Goal: Task Accomplishment & Management: Manage account settings

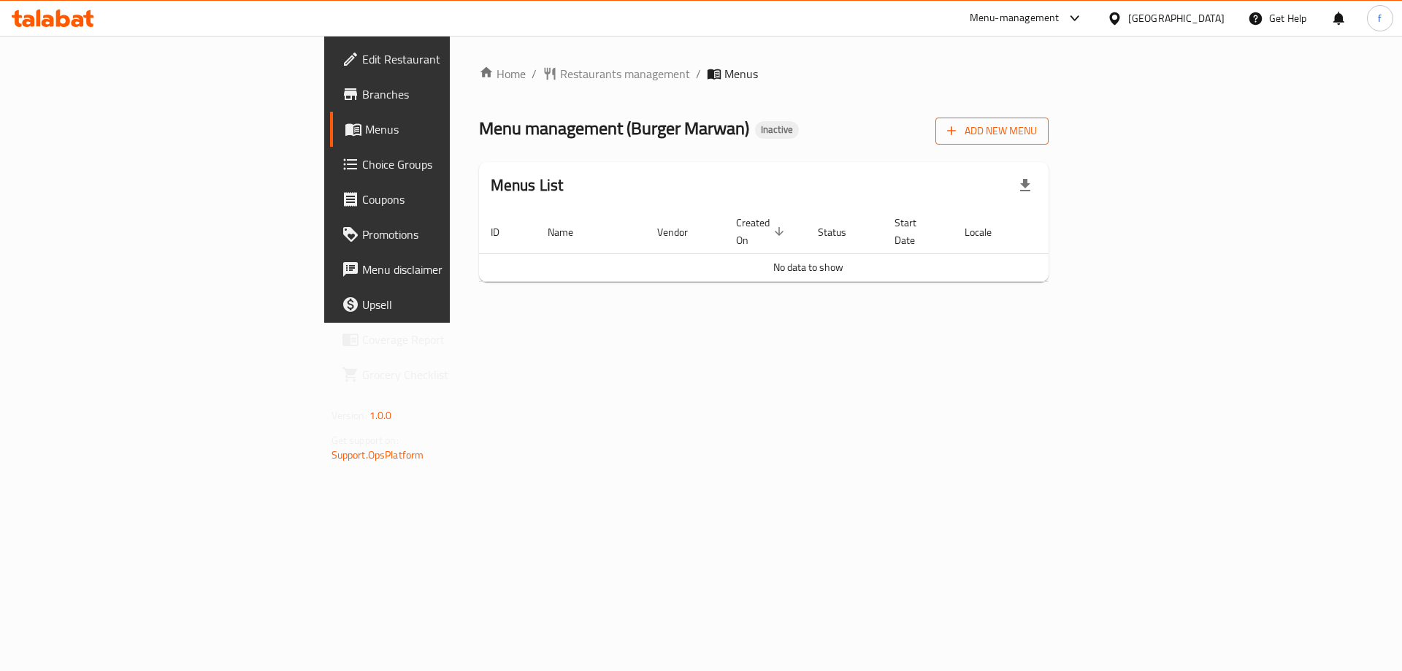
click at [1037, 132] on span "Add New Menu" at bounding box center [992, 131] width 90 height 18
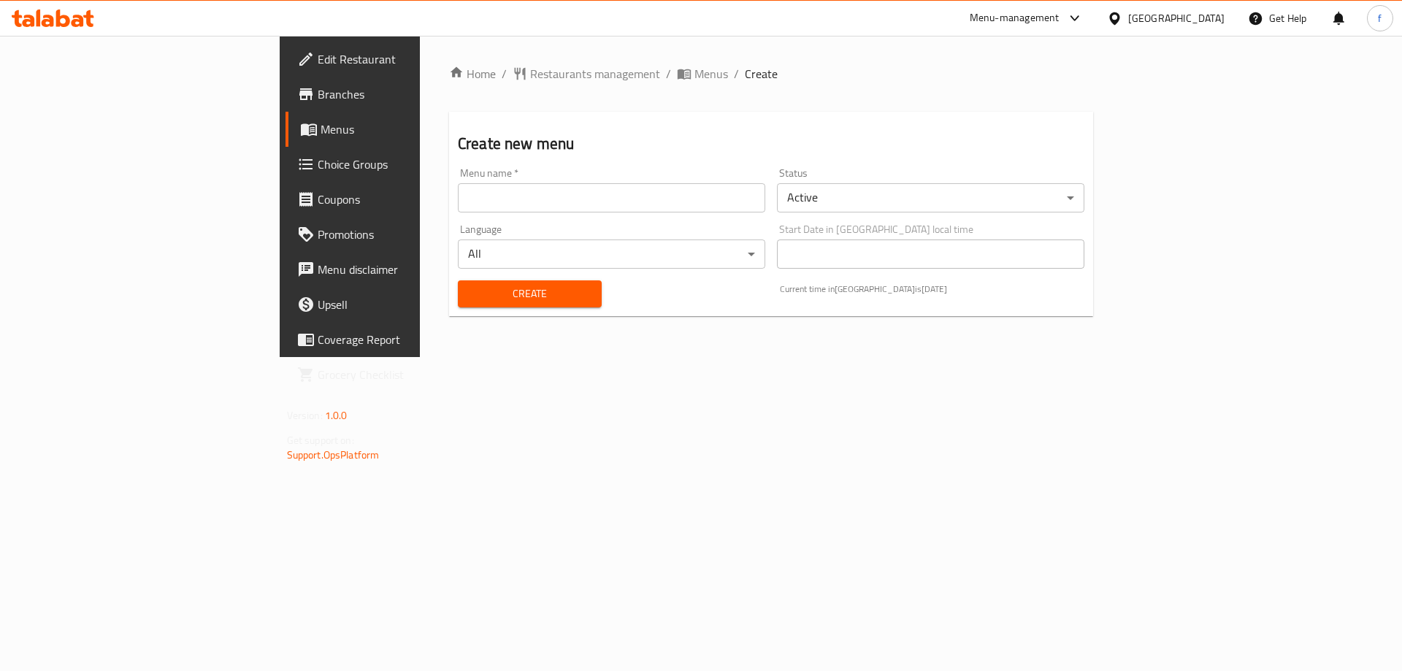
click at [472, 196] on input "text" at bounding box center [611, 197] width 307 height 29
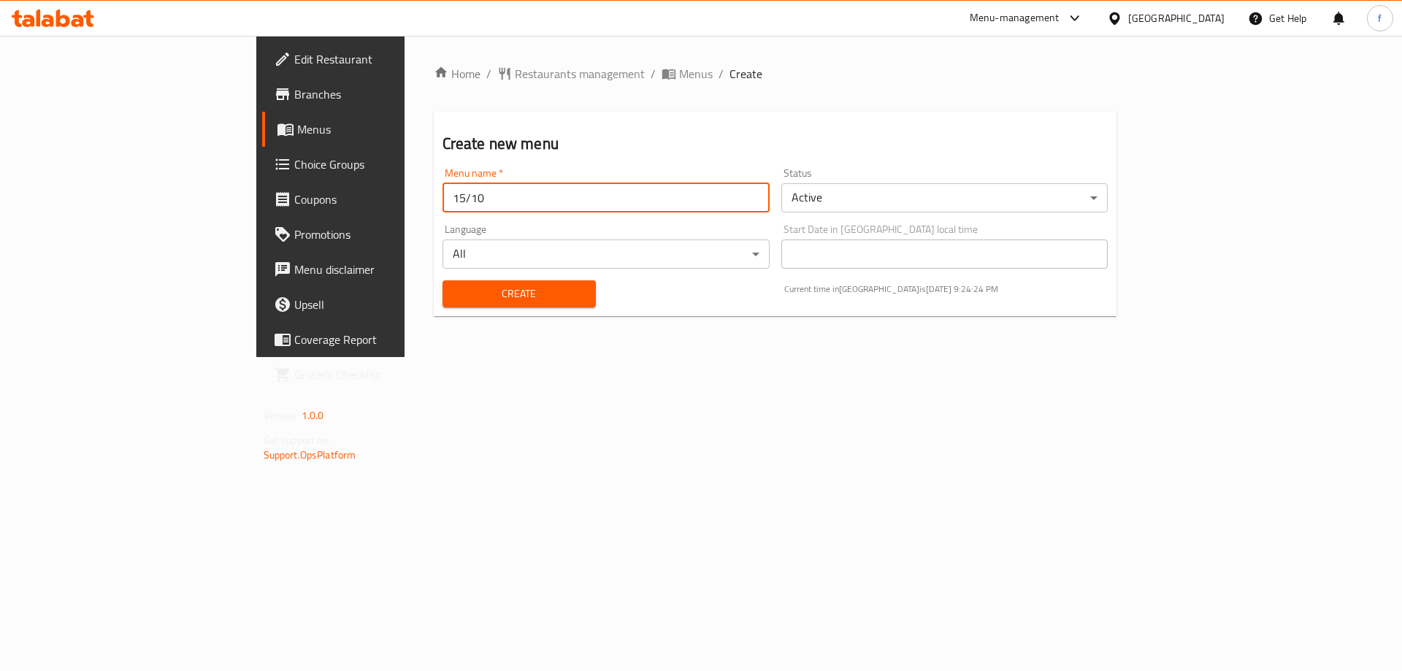
type input "[DATE]"
click at [502, 304] on button "Create" at bounding box center [518, 293] width 153 height 27
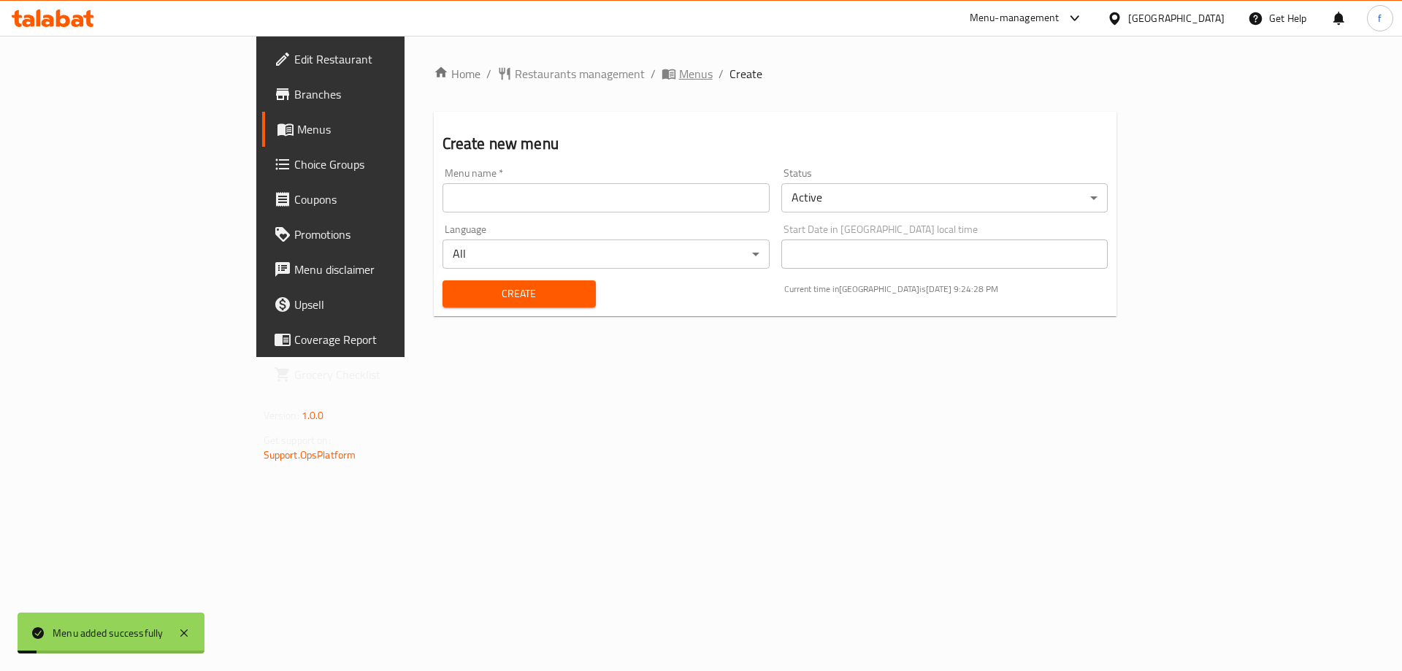
click at [679, 83] on span "Menus" at bounding box center [696, 74] width 34 height 18
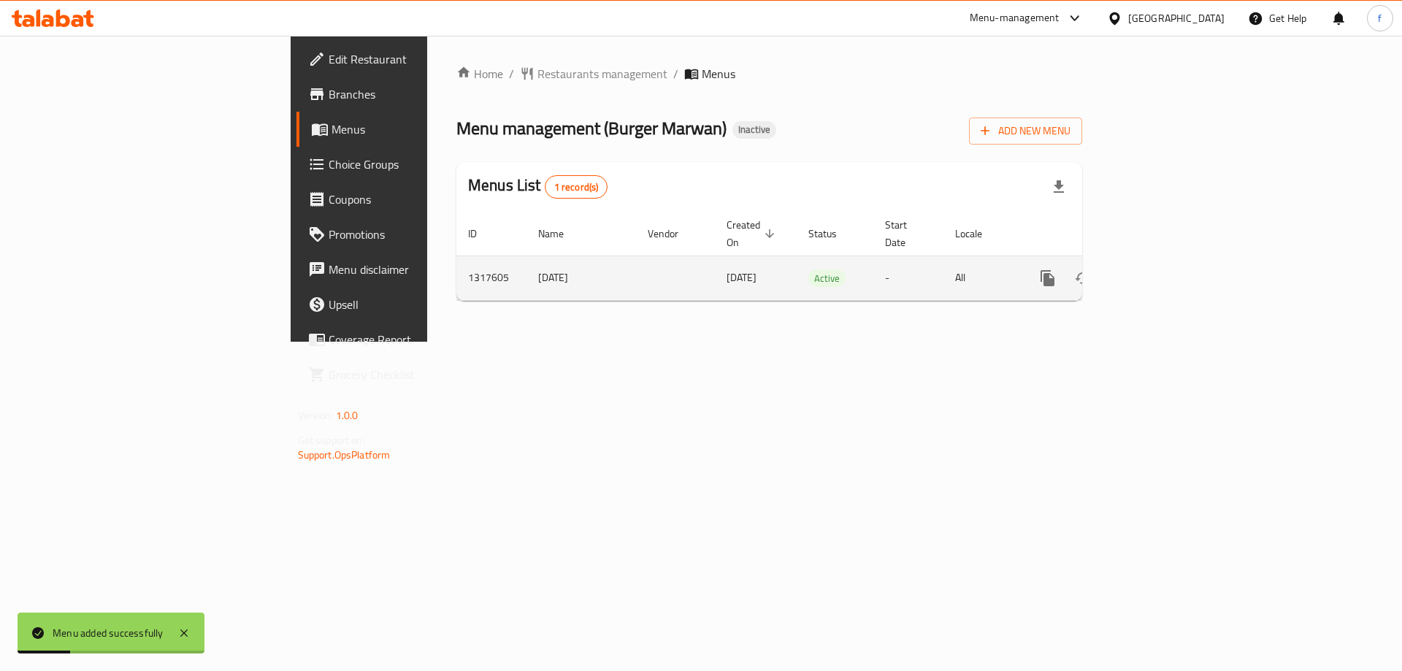
click at [1159, 272] on icon "enhanced table" at bounding box center [1152, 278] width 13 height 13
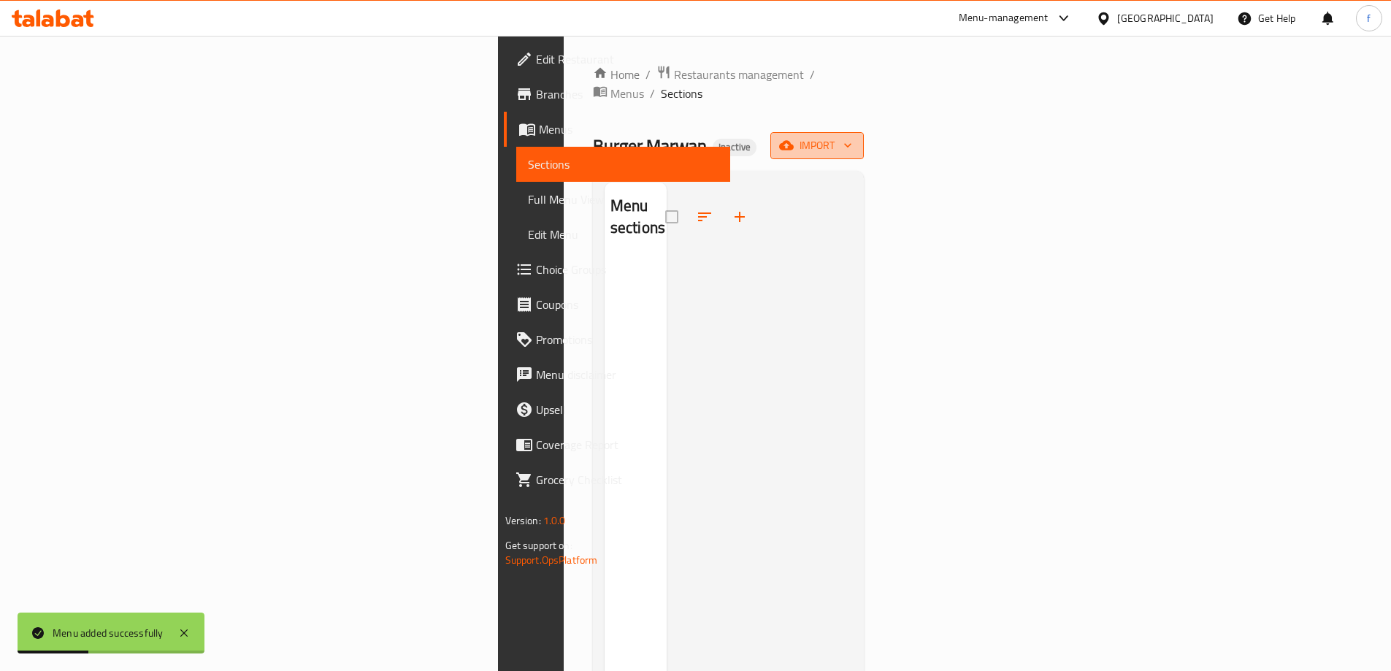
click at [852, 137] on span "import" at bounding box center [817, 146] width 70 height 18
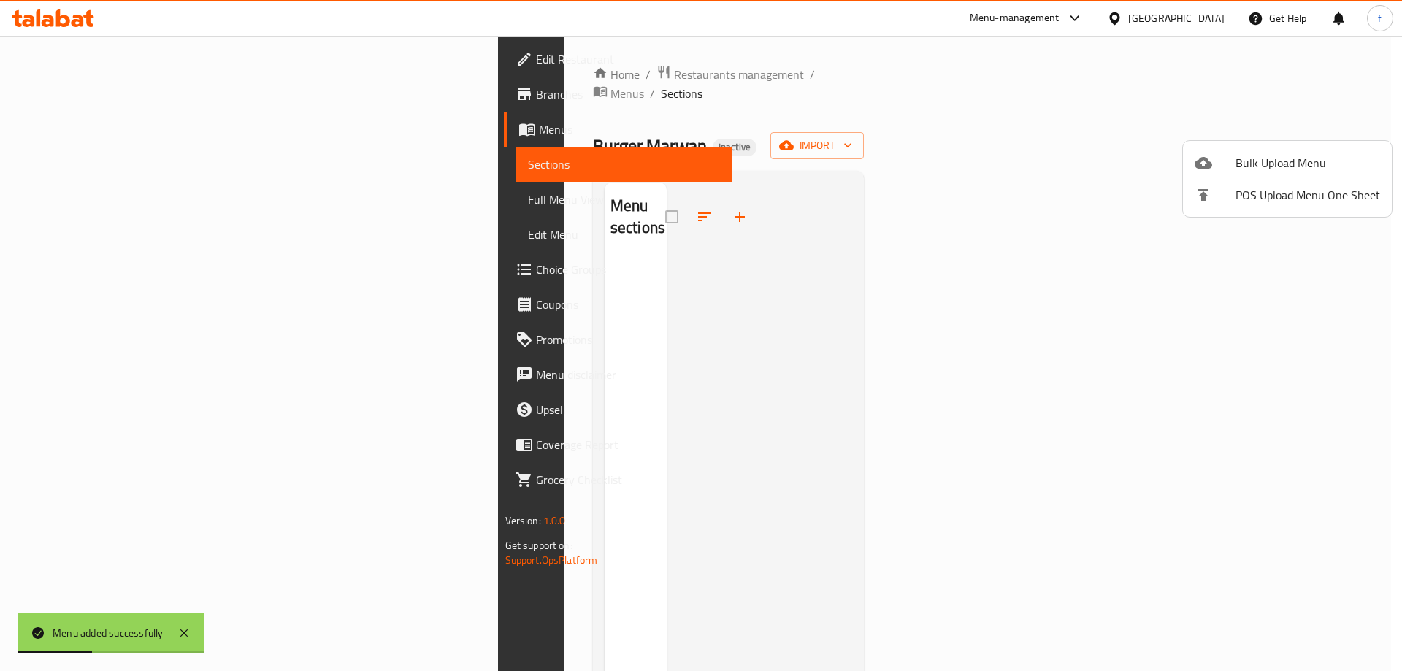
click at [1278, 159] on span "Bulk Upload Menu" at bounding box center [1307, 163] width 145 height 18
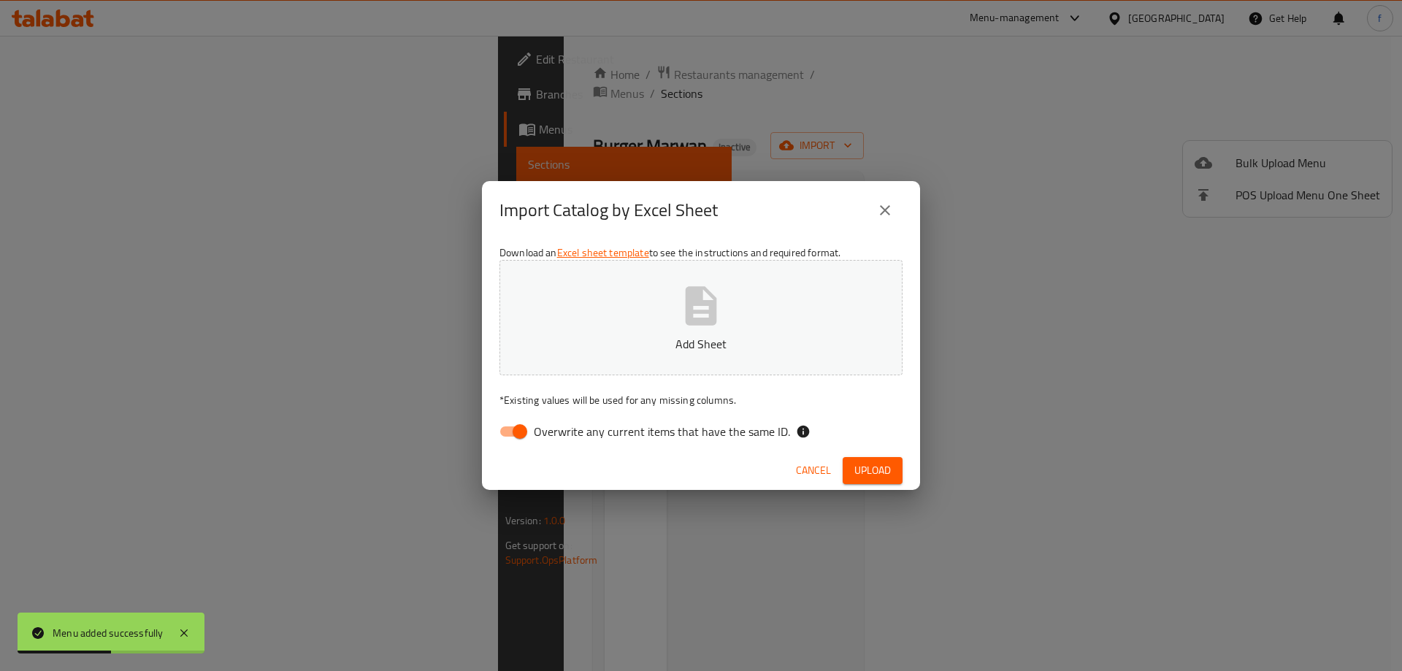
click at [511, 433] on input "Overwrite any current items that have the same ID." at bounding box center [519, 432] width 83 height 28
checkbox input "false"
click at [615, 320] on button "Add Sheet" at bounding box center [700, 317] width 403 height 115
click at [886, 460] on button "Upload" at bounding box center [873, 470] width 60 height 27
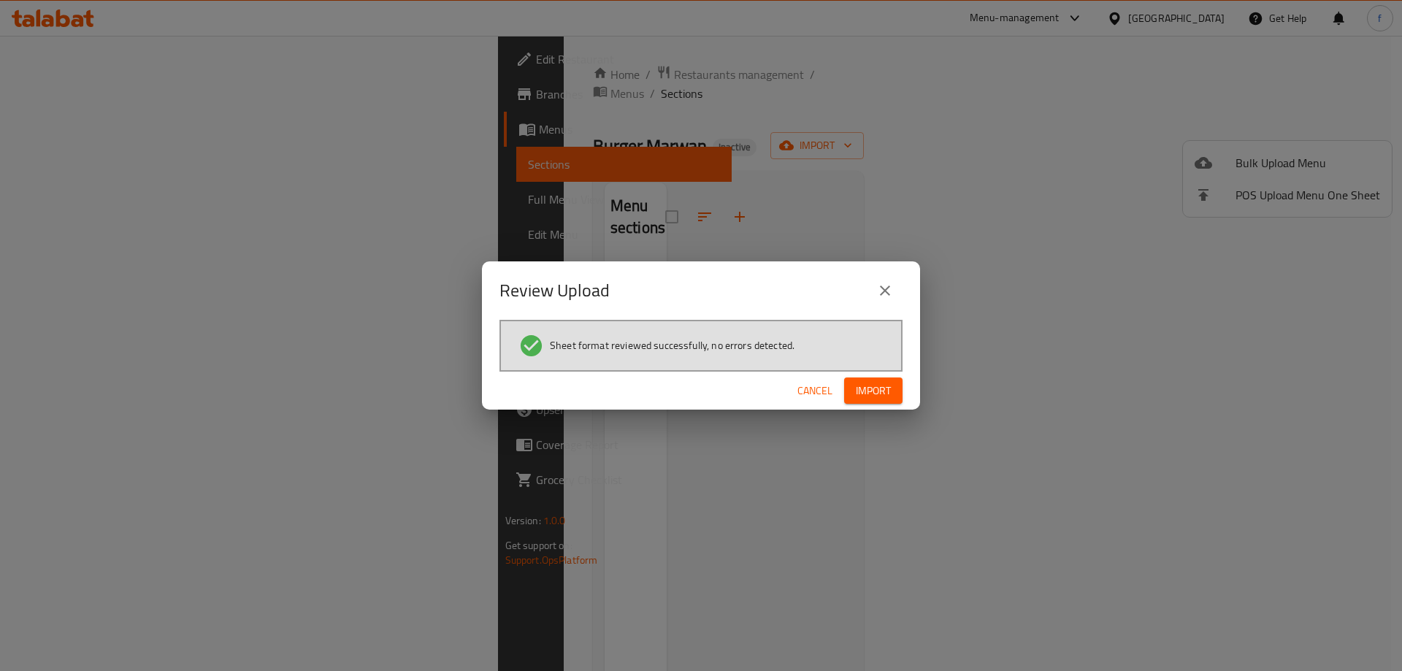
click at [881, 391] on span "Import" at bounding box center [873, 391] width 35 height 18
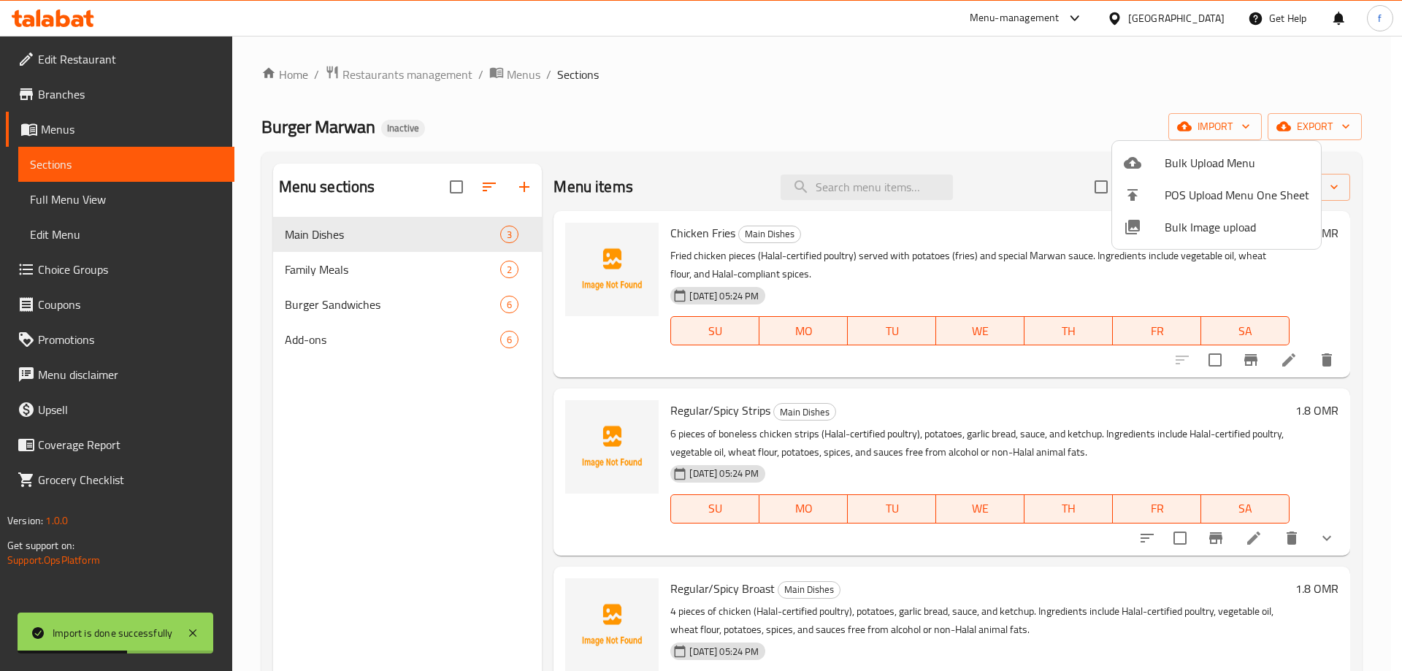
click at [1050, 174] on div at bounding box center [701, 335] width 1402 height 671
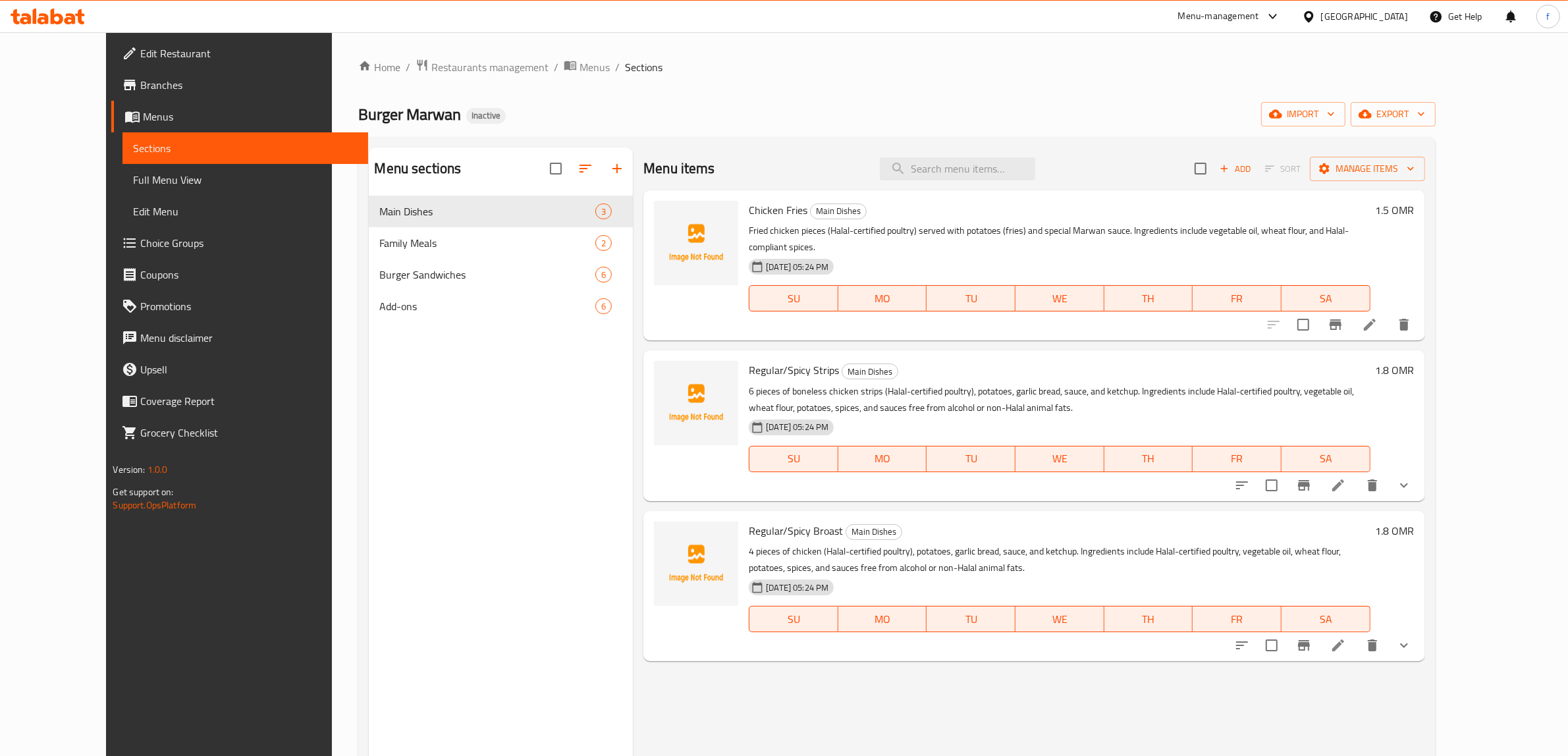
click at [133, 176] on span "Full Menu View" at bounding box center [244, 180] width 225 height 16
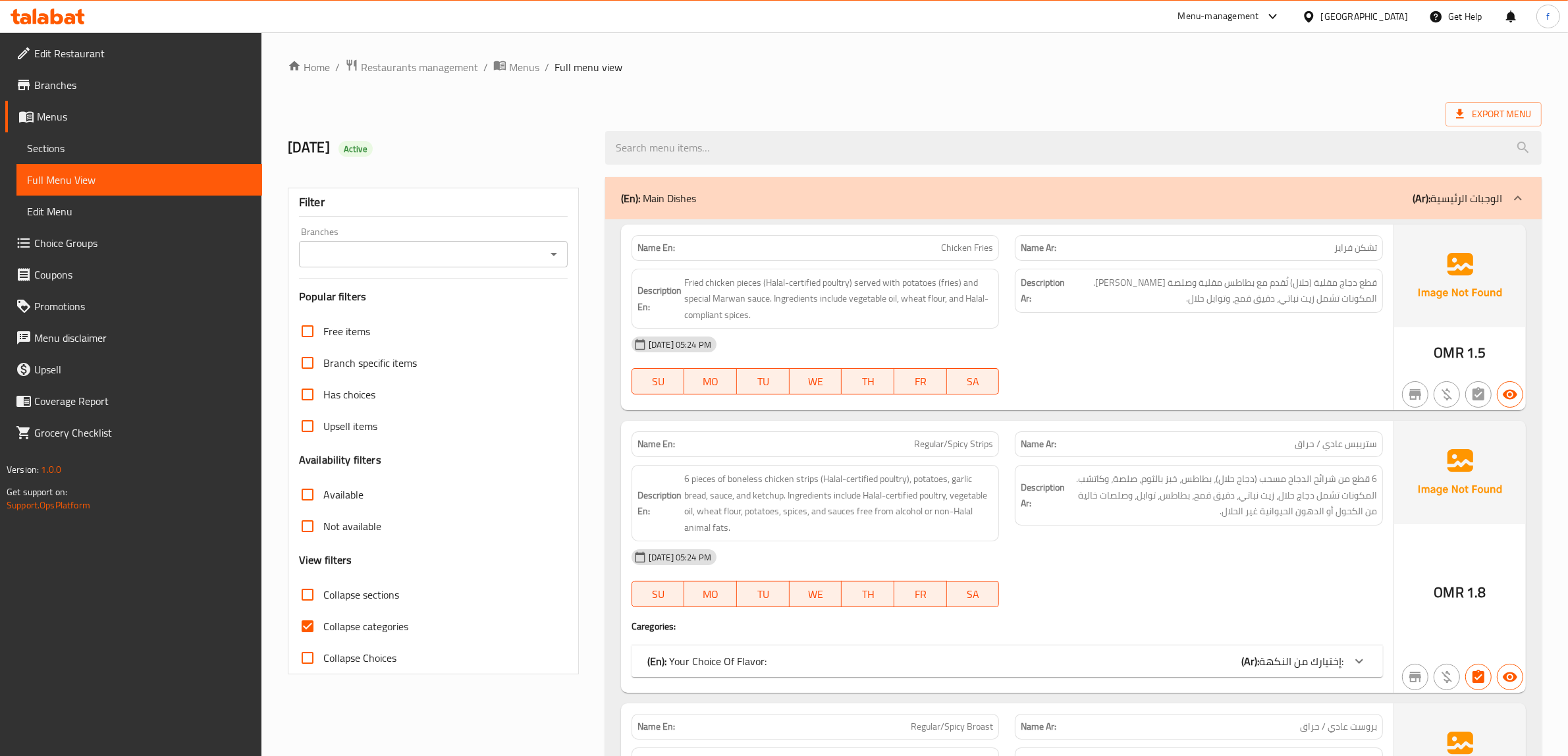
click at [305, 604] on input "Collapse categories" at bounding box center [307, 626] width 32 height 32
checkbox input "false"
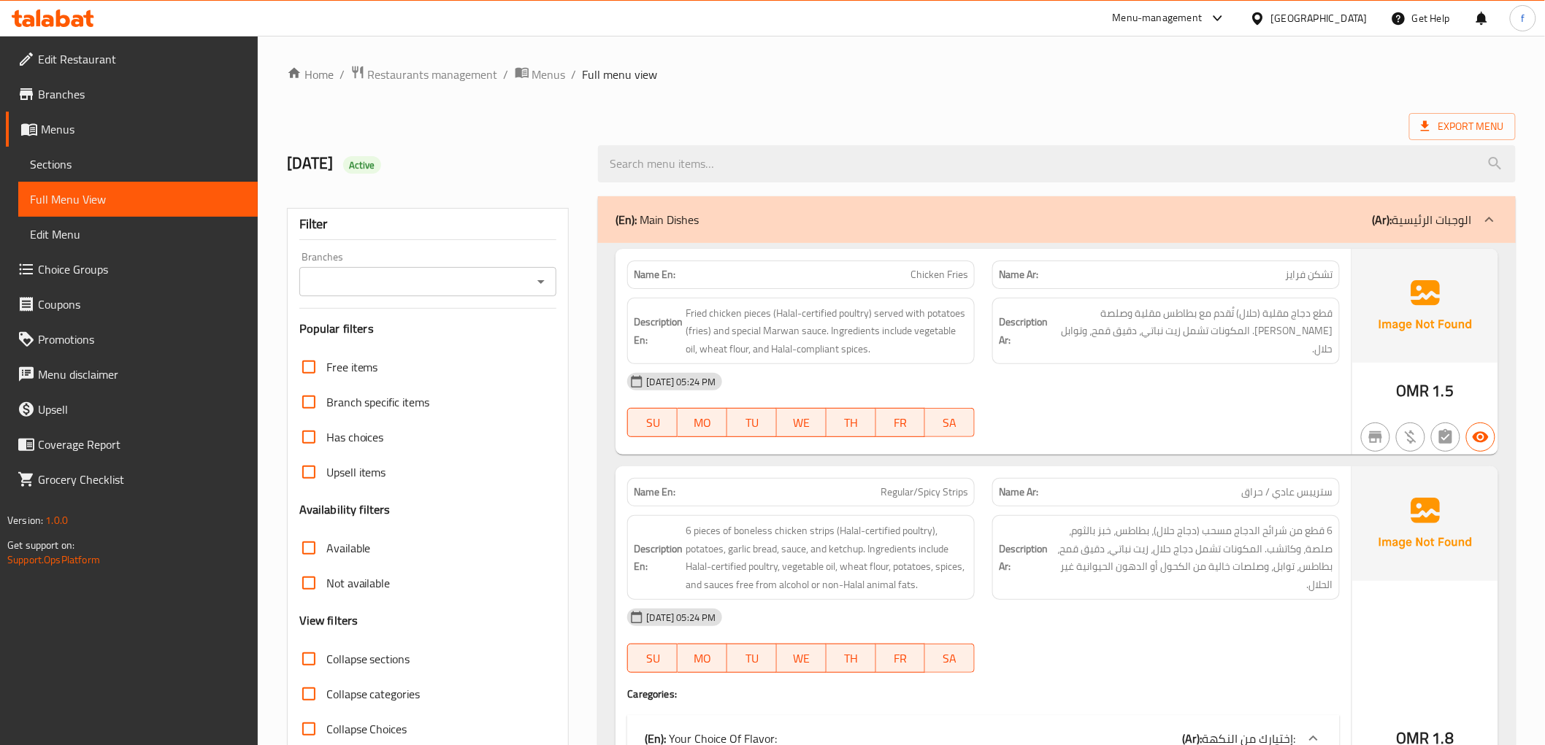
click at [1260, 274] on p "Name Ar: [PERSON_NAME]" at bounding box center [1166, 274] width 334 height 15
click at [752, 333] on span "Fried chicken pieces (Halal-certified poultry) served with potatoes (fries) and…" at bounding box center [827, 331] width 283 height 54
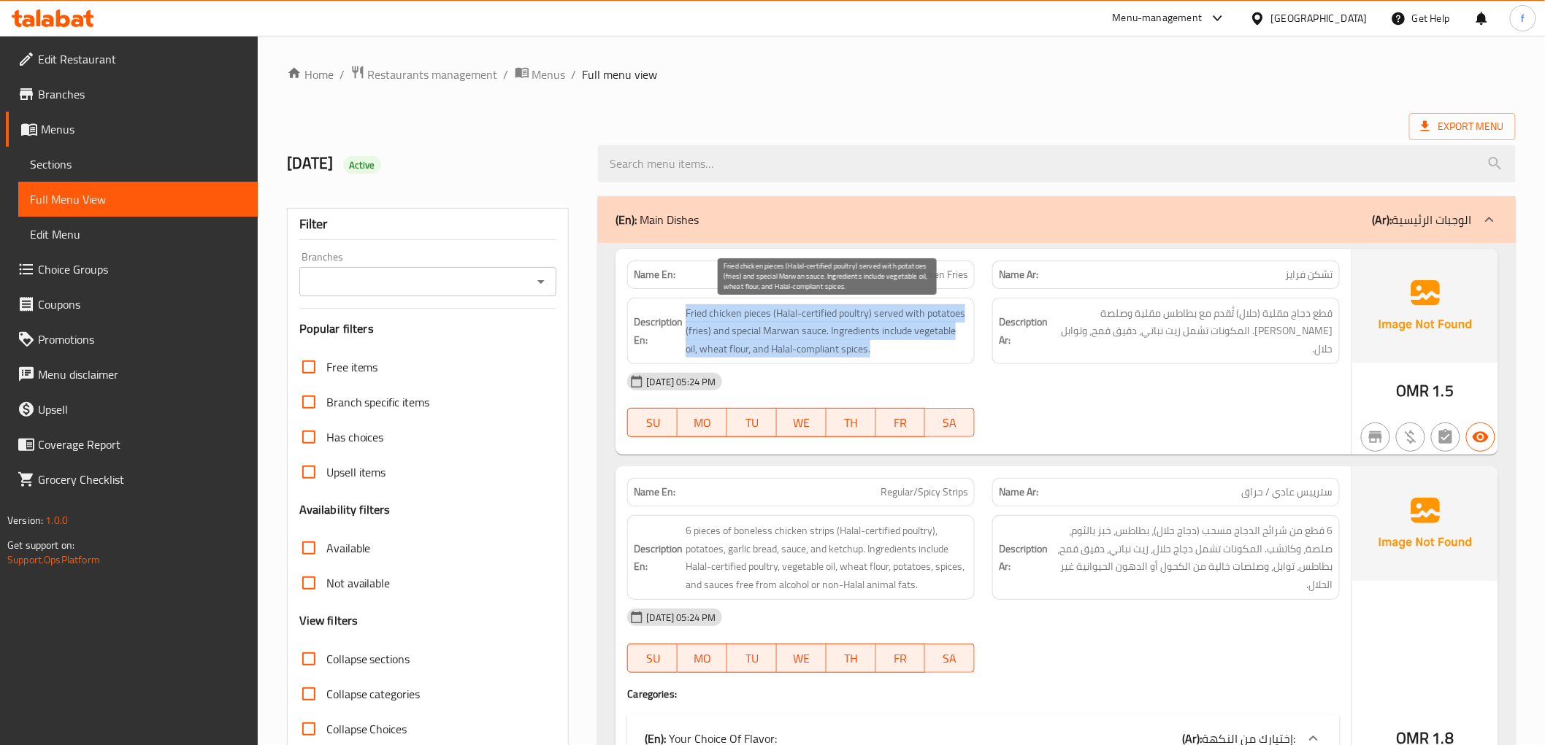
click at [752, 333] on span "Fried chicken pieces (Halal-certified poultry) served with potatoes (fries) and…" at bounding box center [827, 331] width 283 height 54
click at [752, 332] on span "Fried chicken pieces (Halal-certified poultry) served with potatoes (fries) and…" at bounding box center [827, 331] width 283 height 54
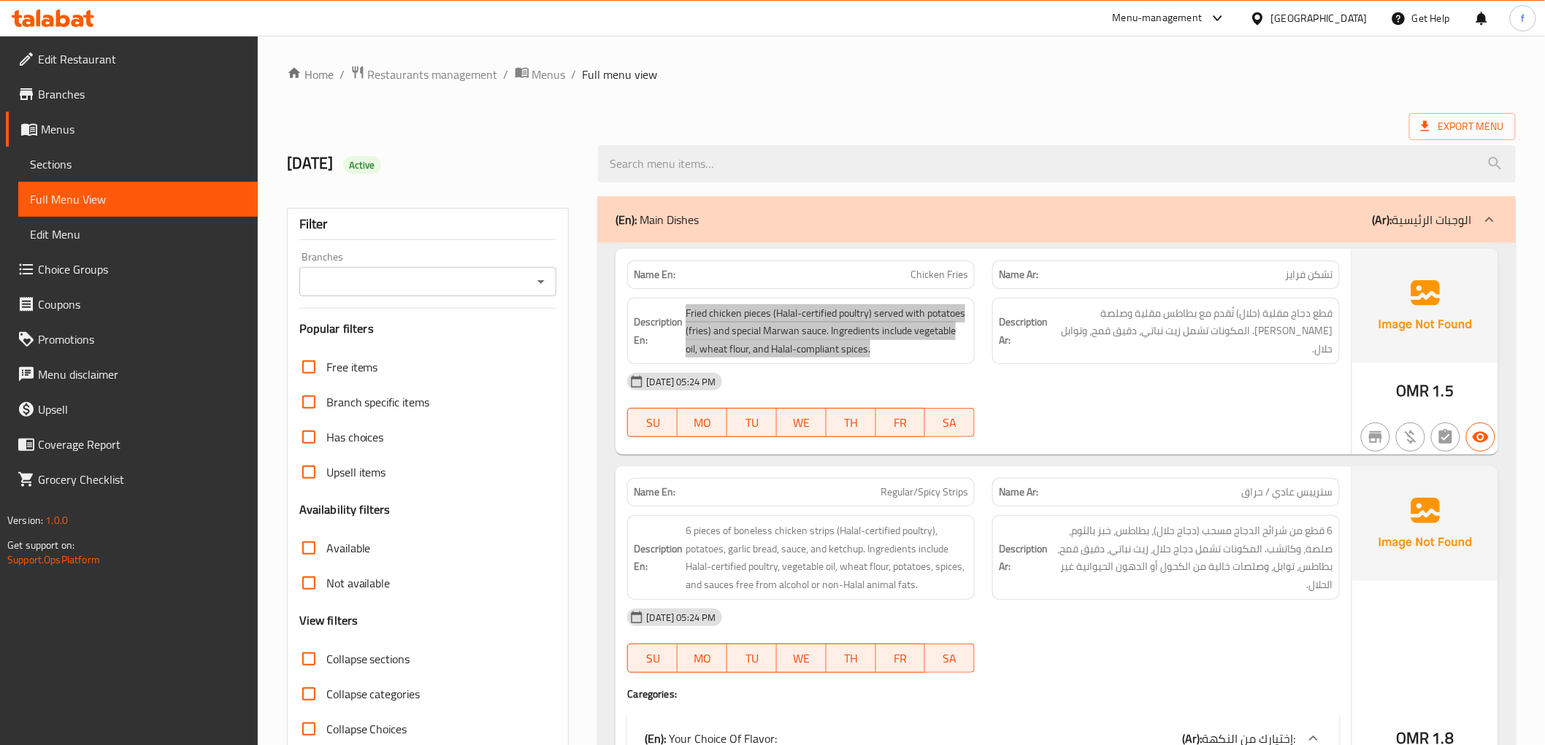
scroll to position [324, 0]
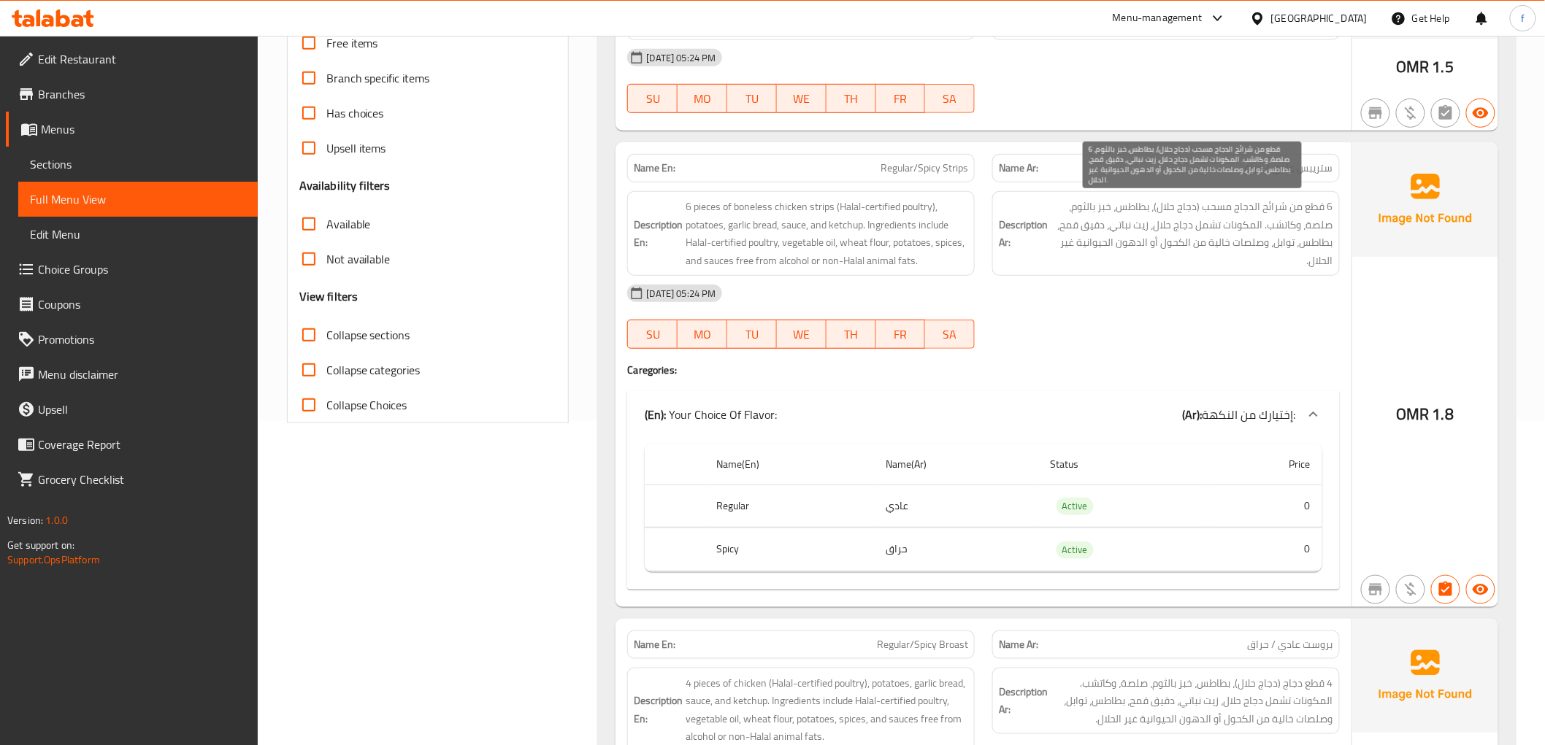
click at [1180, 207] on span "6 قطع من شرائح الدجاج مسحب (دجاج حلال)، بطاطس، خبز بالثوم، صلصة، وكاتشب. المكون…" at bounding box center [1192, 234] width 283 height 72
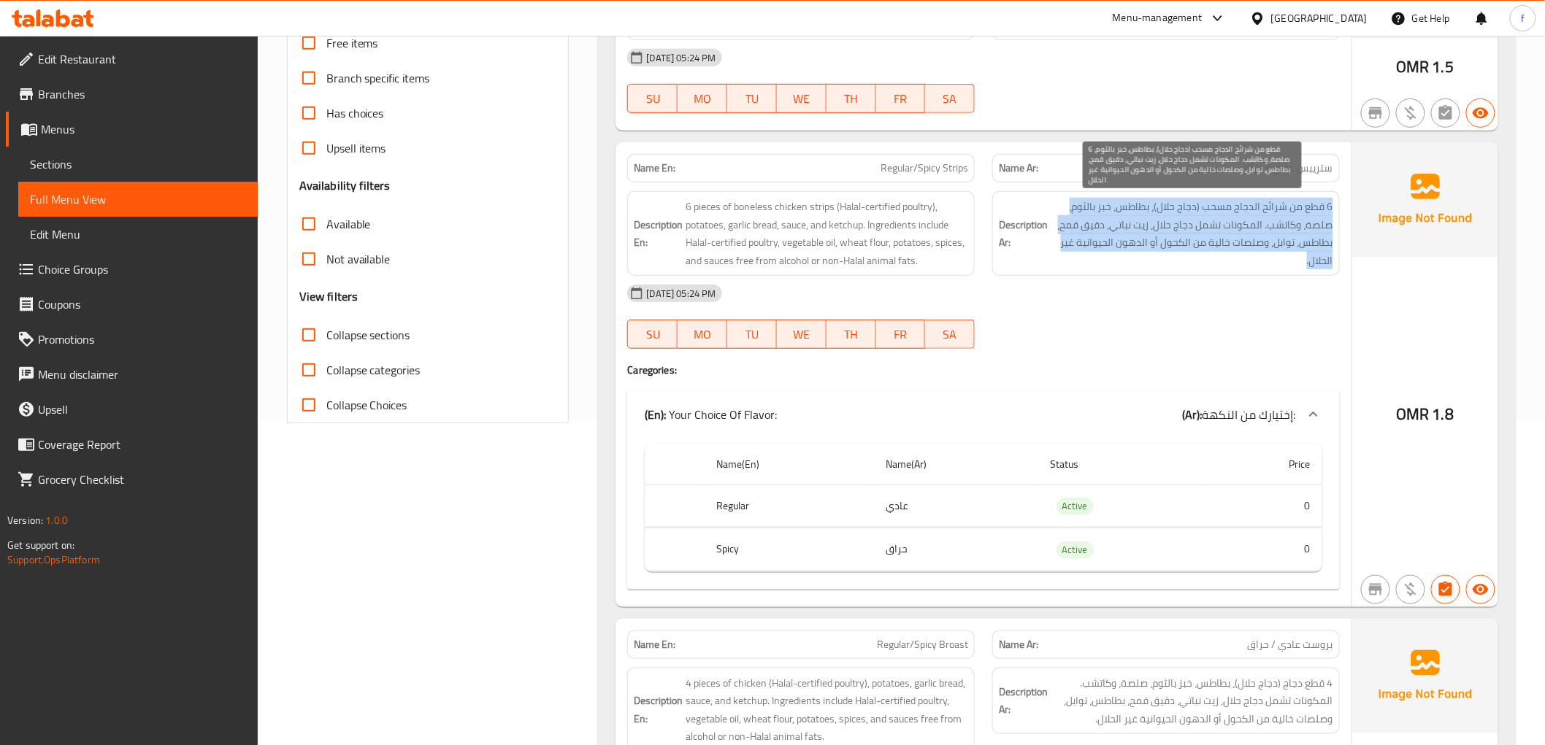
click at [1180, 207] on span "6 قطع من شرائح الدجاج مسحب (دجاج حلال)، بطاطس، خبز بالثوم، صلصة، وكاتشب. المكون…" at bounding box center [1192, 234] width 283 height 72
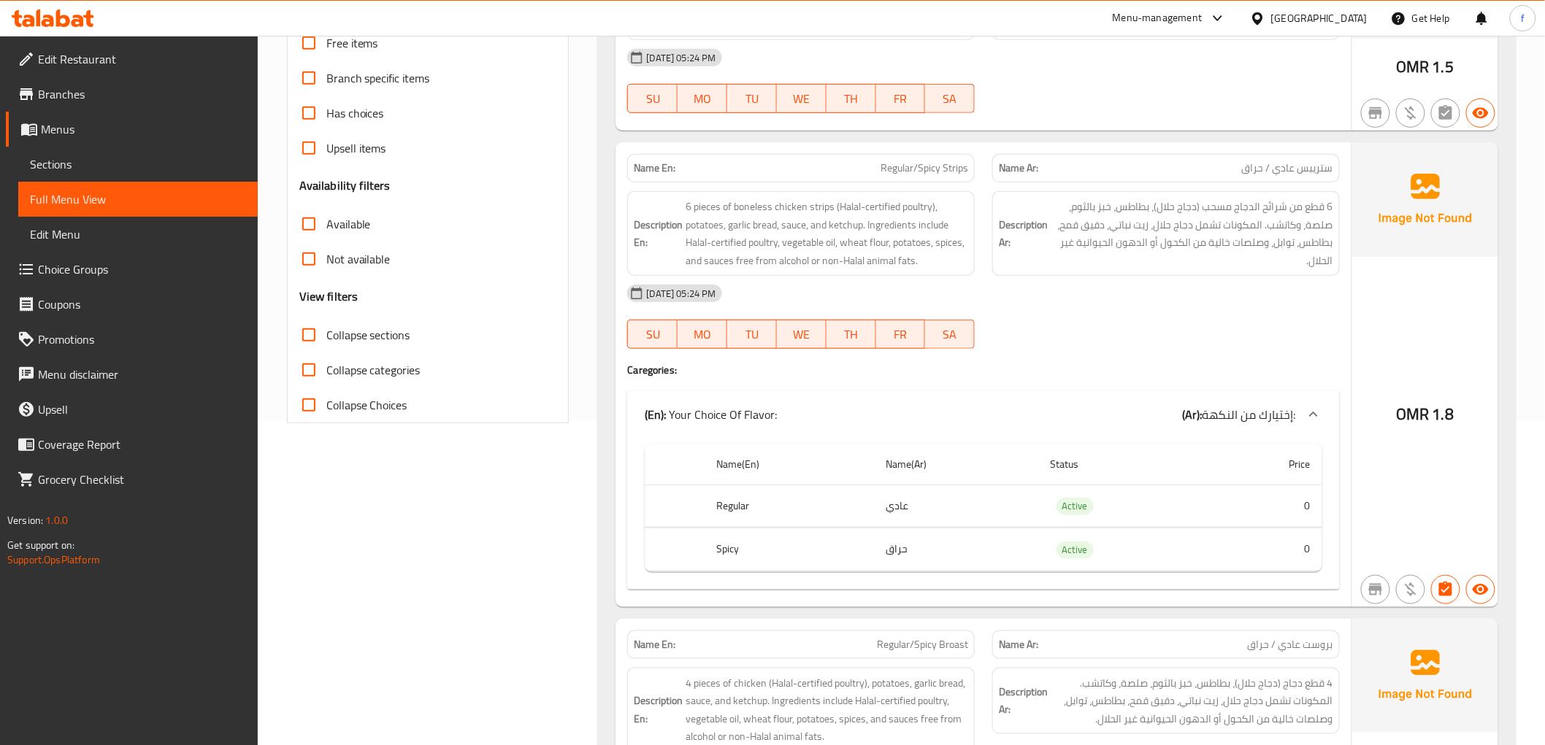
click at [931, 195] on div "Description En: 6 pieces of boneless chicken strips (Halal-certified poultry), …" at bounding box center [801, 233] width 348 height 85
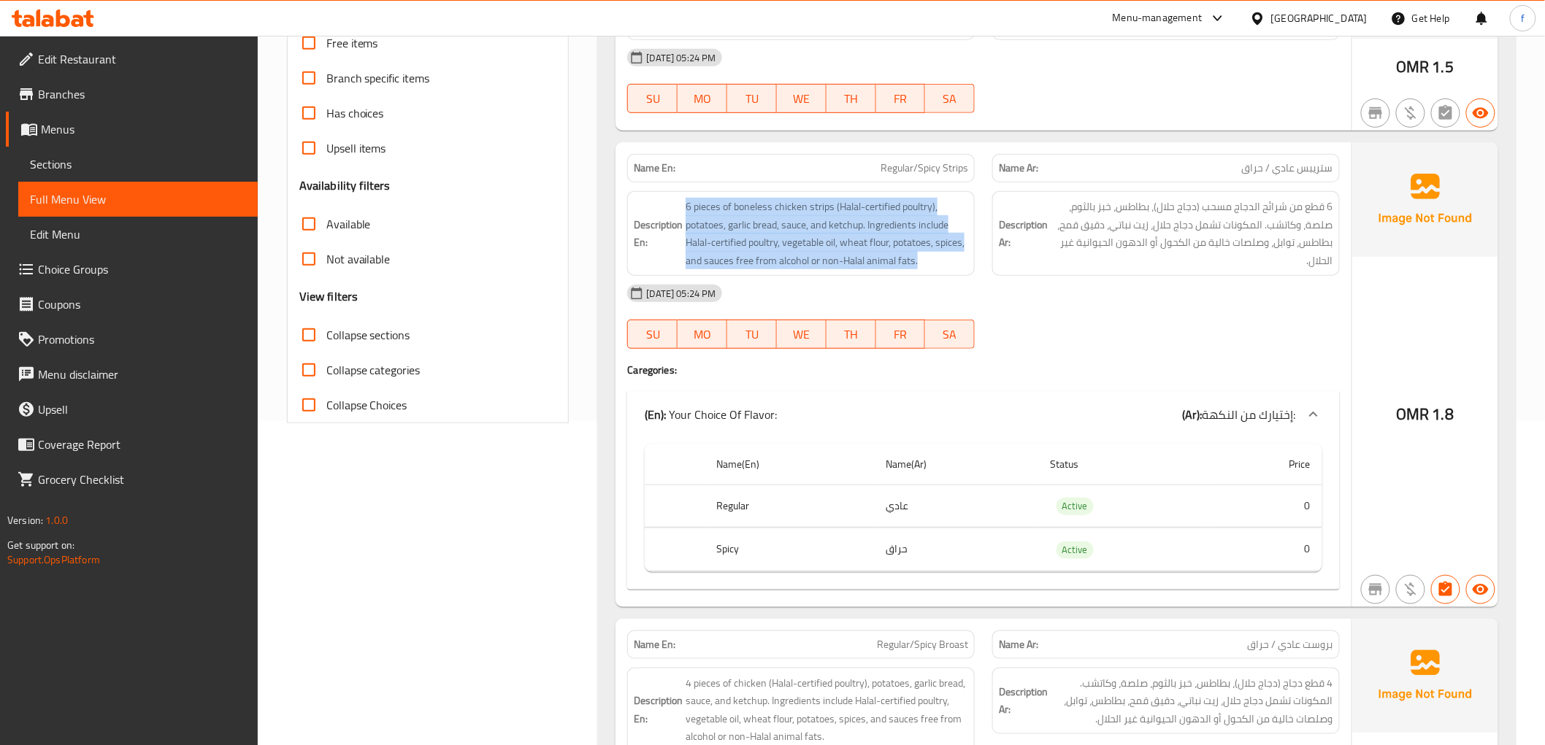
click at [931, 195] on div "Description En: 6 pieces of boneless chicken strips (Halal-certified poultry), …" at bounding box center [801, 233] width 348 height 85
click at [878, 212] on span "6 pieces of boneless chicken strips (Halal-certified poultry), potatoes, garlic…" at bounding box center [827, 234] width 283 height 72
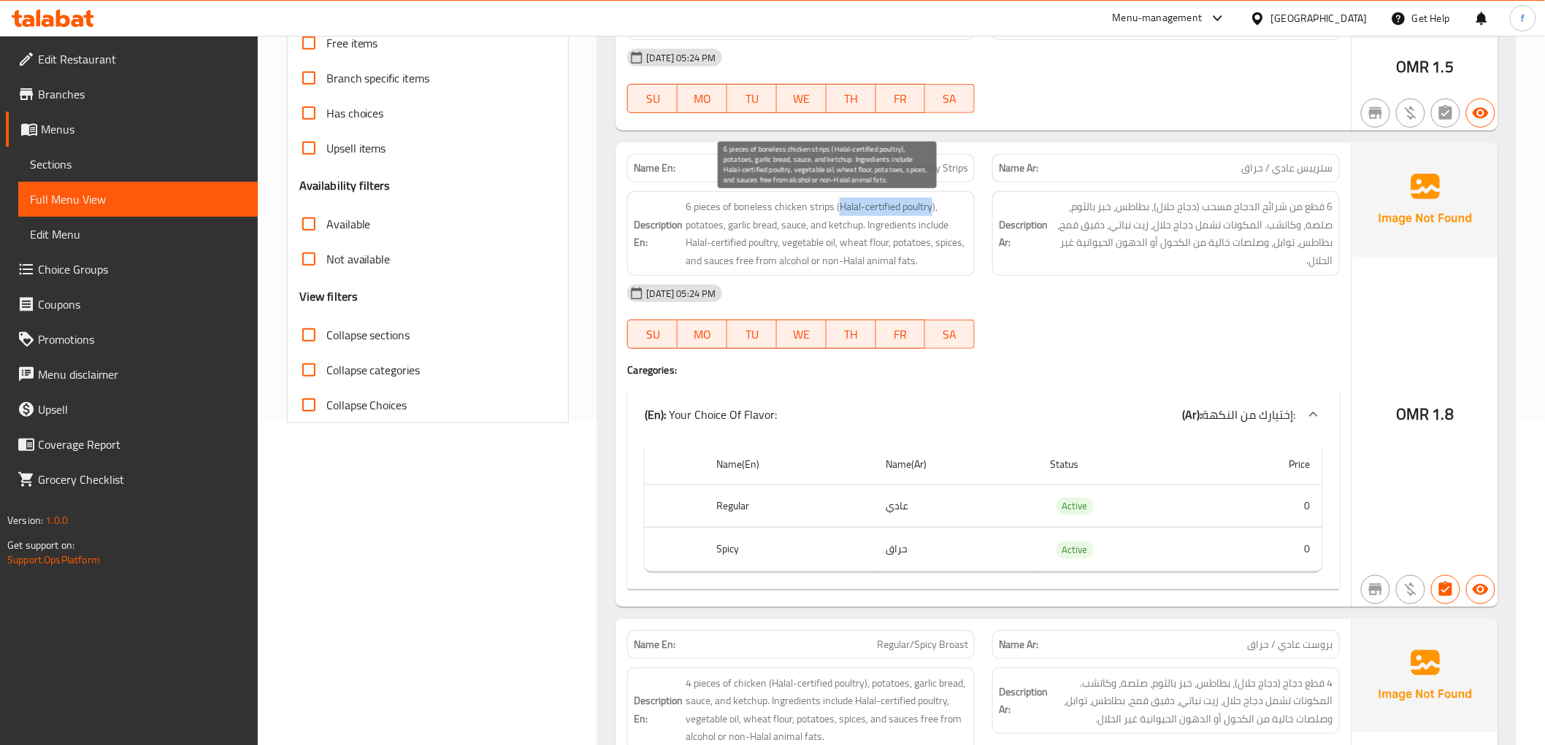
drag, startPoint x: 841, startPoint y: 205, endPoint x: 930, endPoint y: 214, distance: 89.5
click at [930, 214] on span "6 pieces of boneless chicken strips (Halal-certified poultry), potatoes, garlic…" at bounding box center [827, 234] width 283 height 72
copy span "Halal-certified poultry"
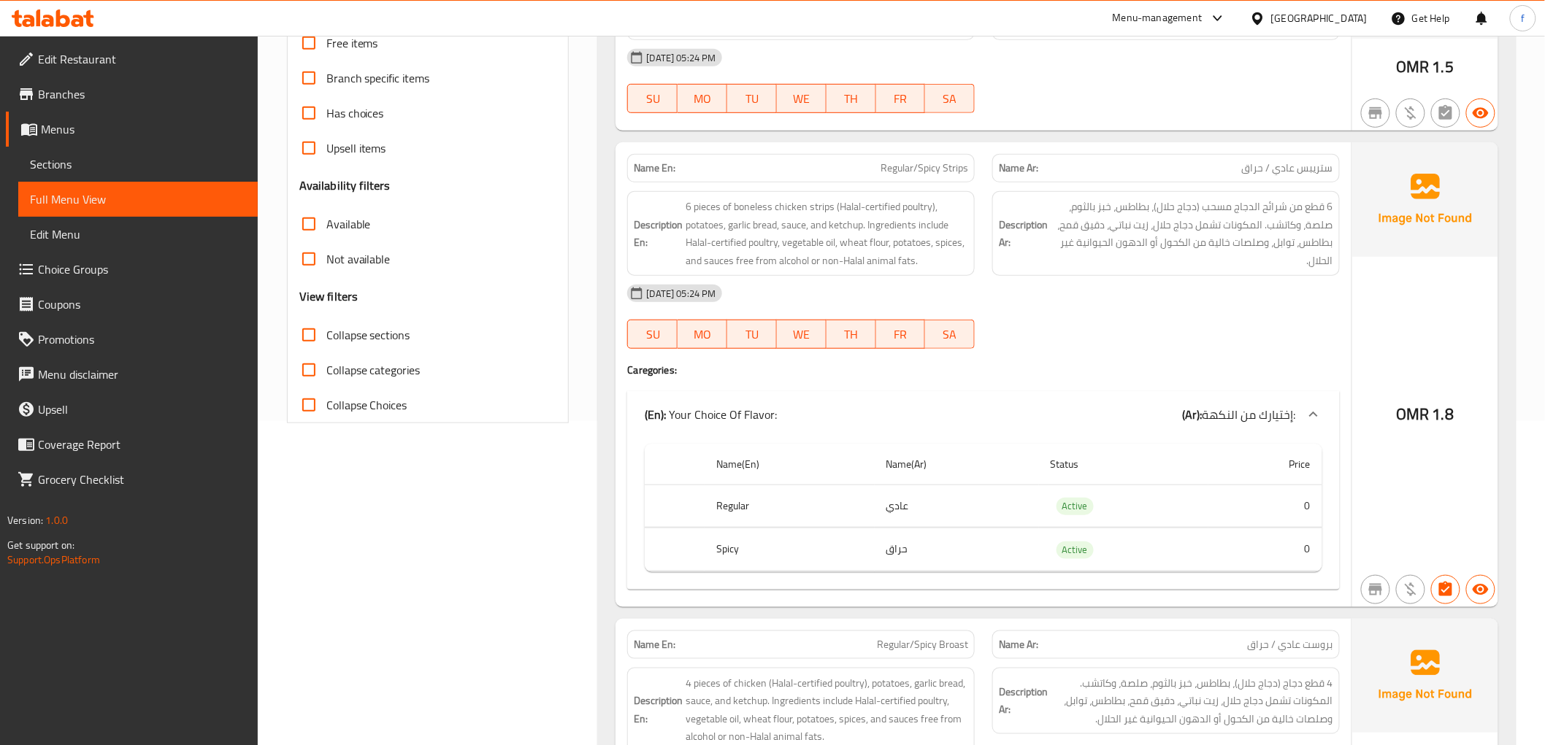
click at [1031, 351] on div at bounding box center [1165, 349] width 365 height 18
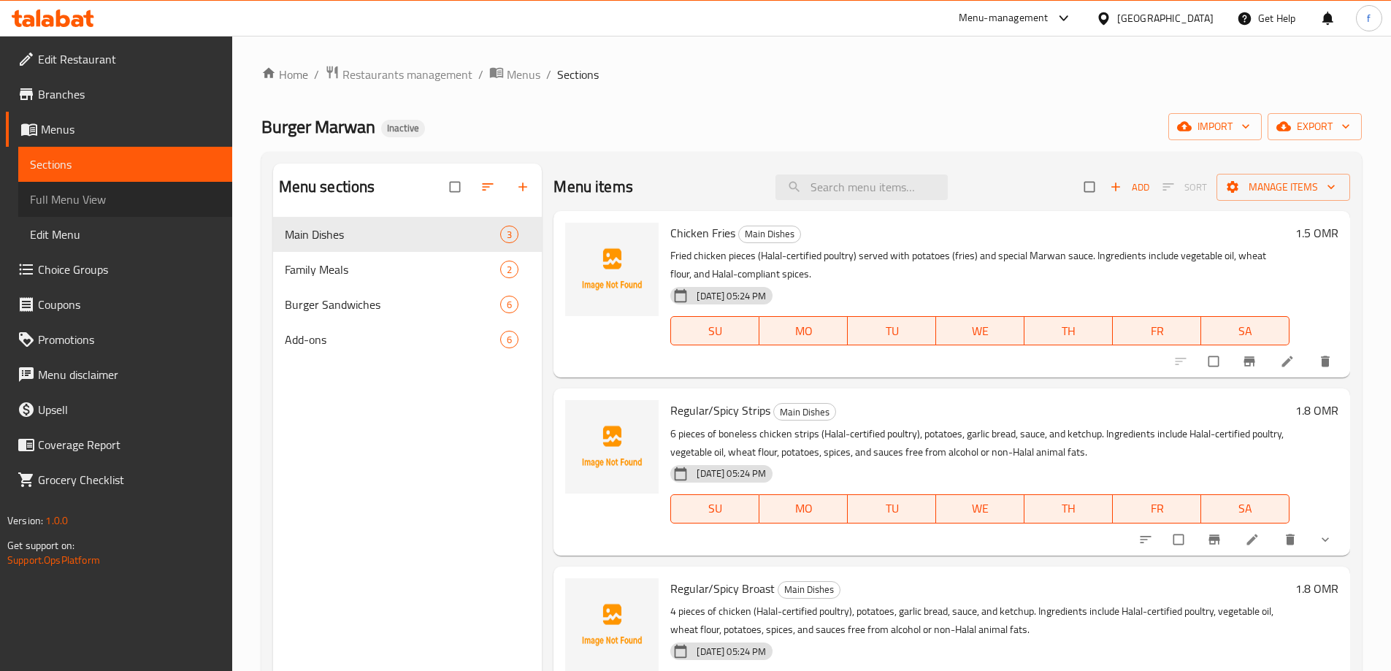
click at [105, 207] on span "Full Menu View" at bounding box center [125, 200] width 191 height 18
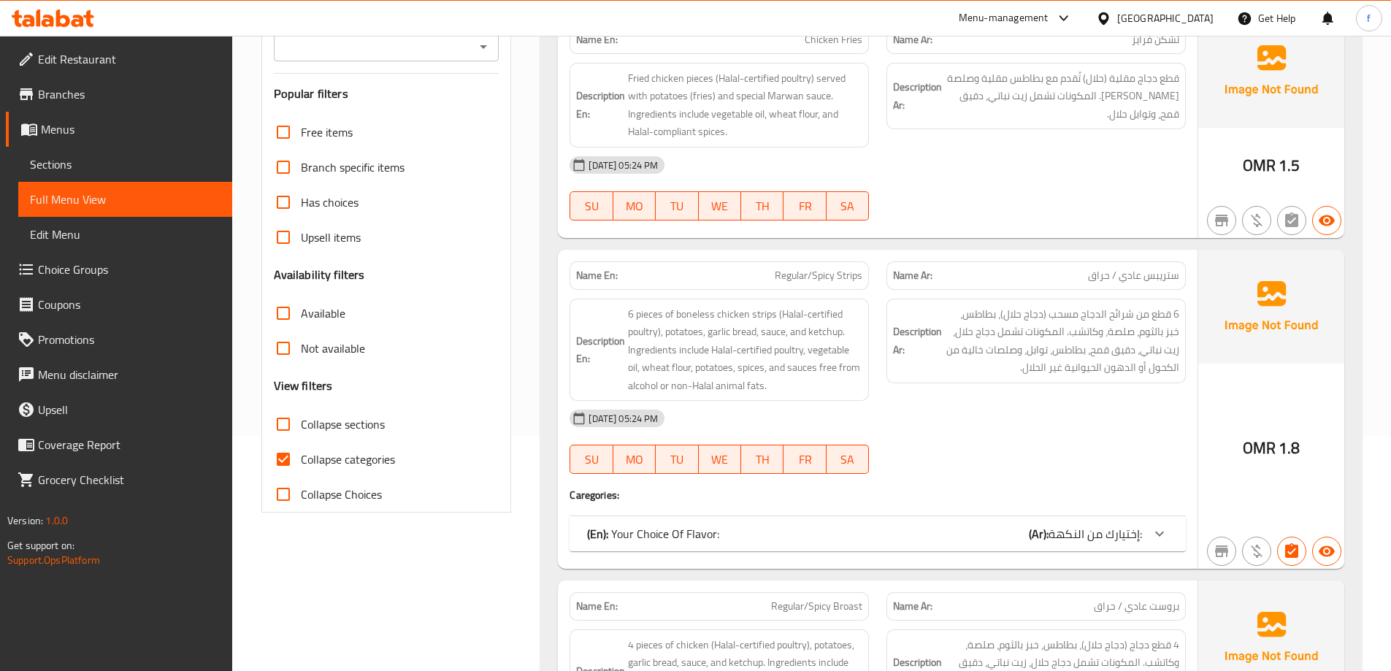
scroll to position [438, 0]
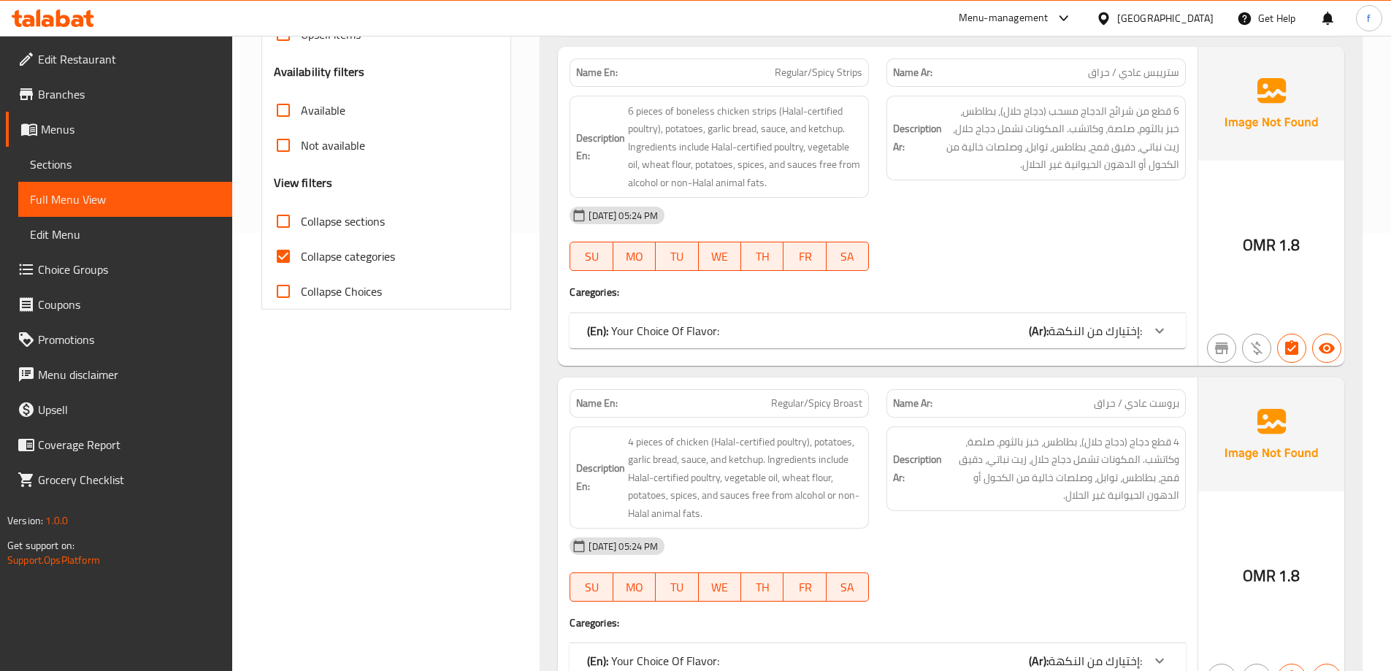
click at [753, 327] on div "(En): Your Choice Of Flavor: (Ar): إختيارك من النكهة:" at bounding box center [864, 331] width 555 height 18
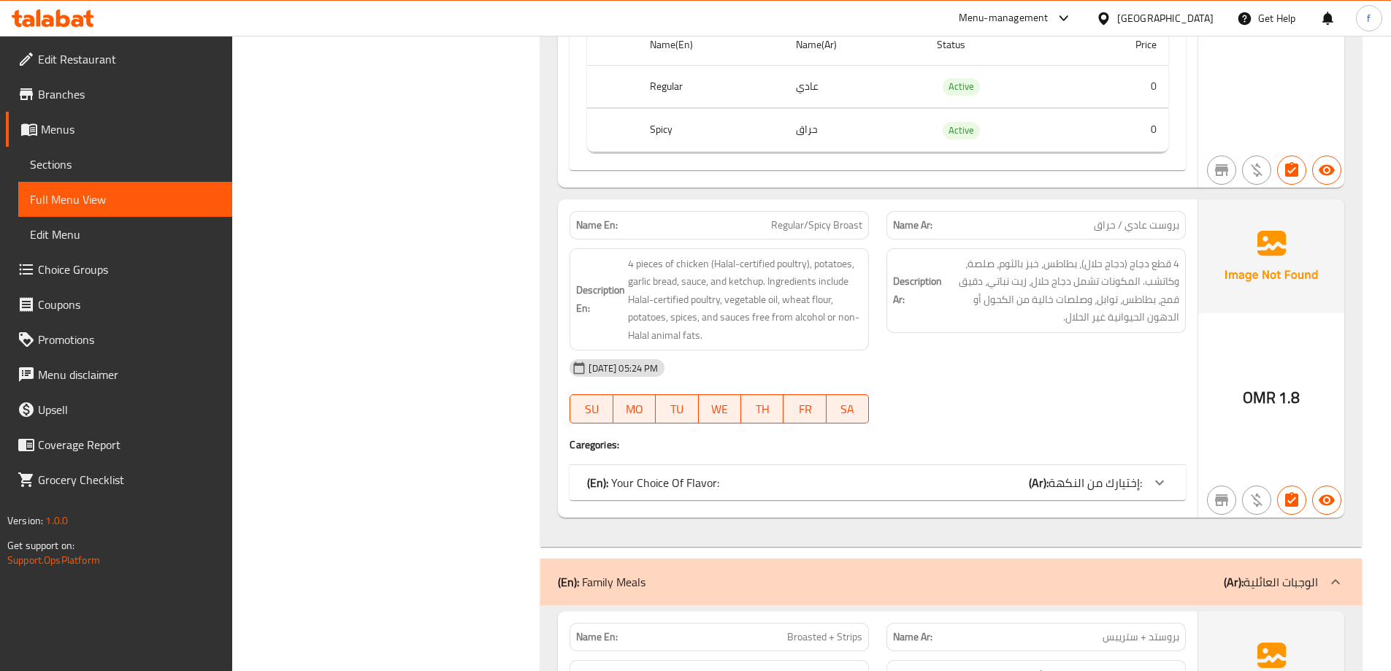
scroll to position [803, 0]
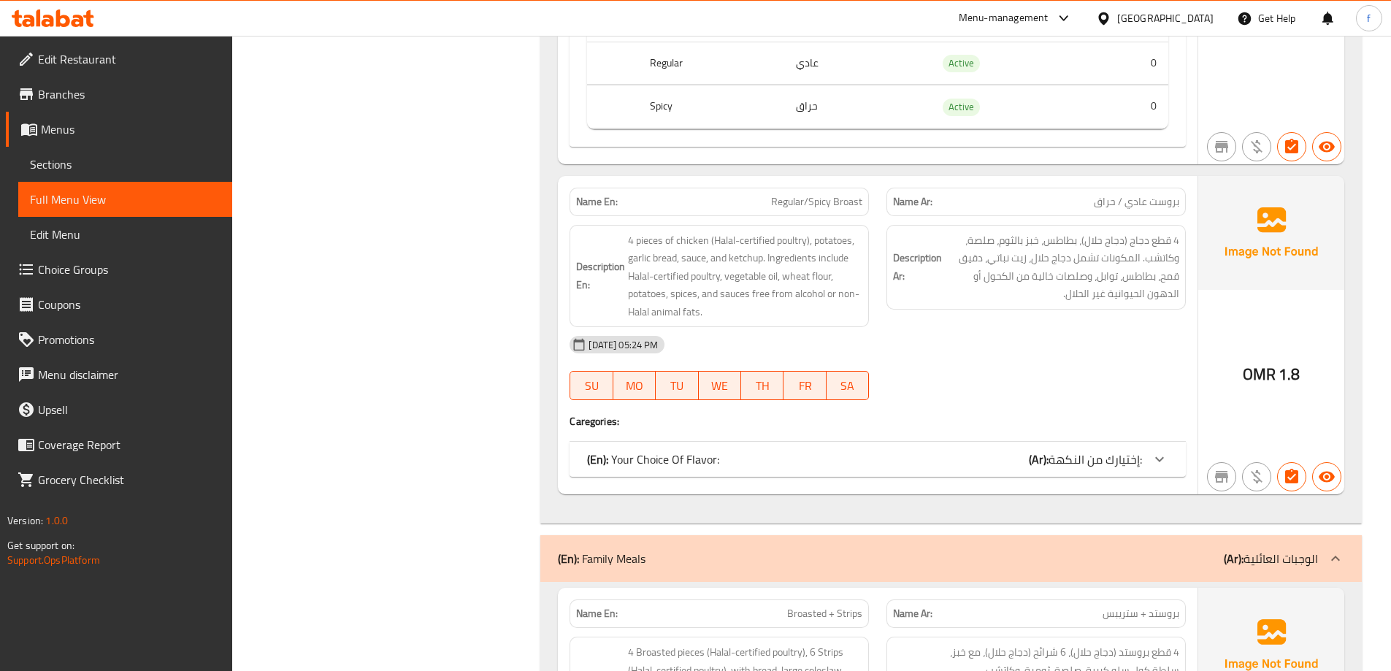
click at [810, 443] on div "(En): Your Choice Of Flavor: (Ar): إختيارك من النكهة:" at bounding box center [877, 459] width 616 height 35
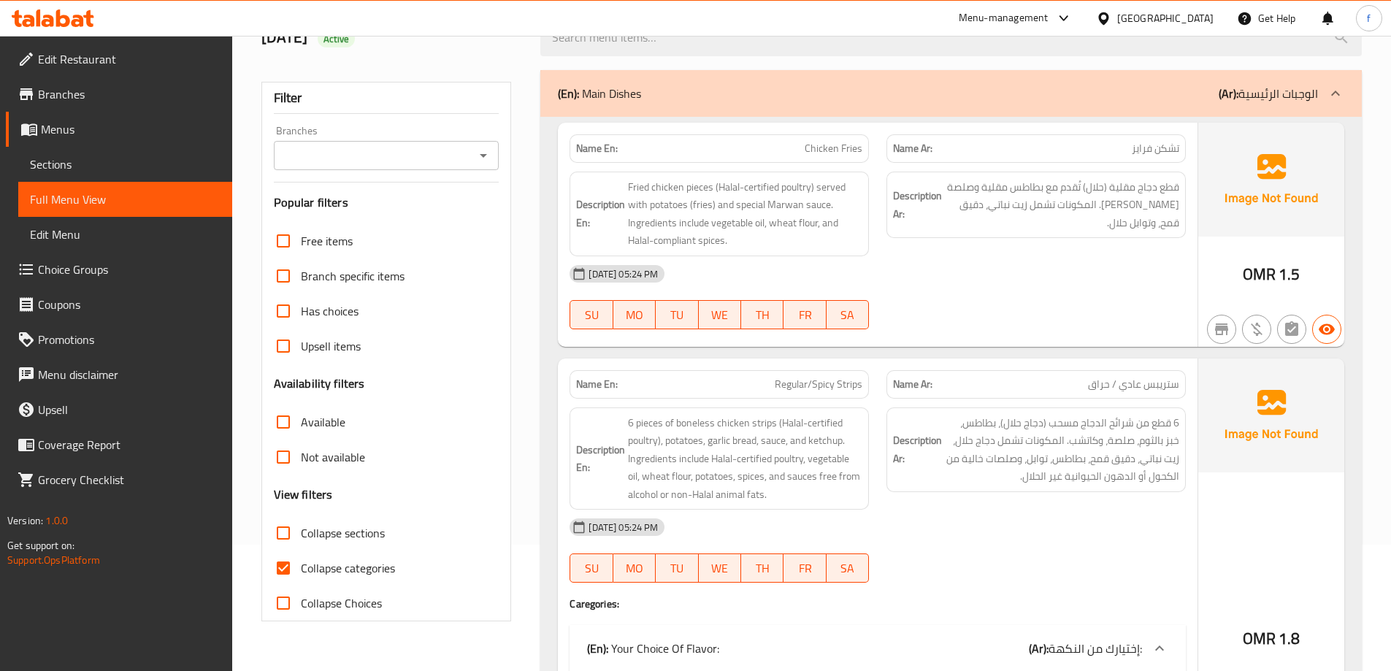
scroll to position [219, 0]
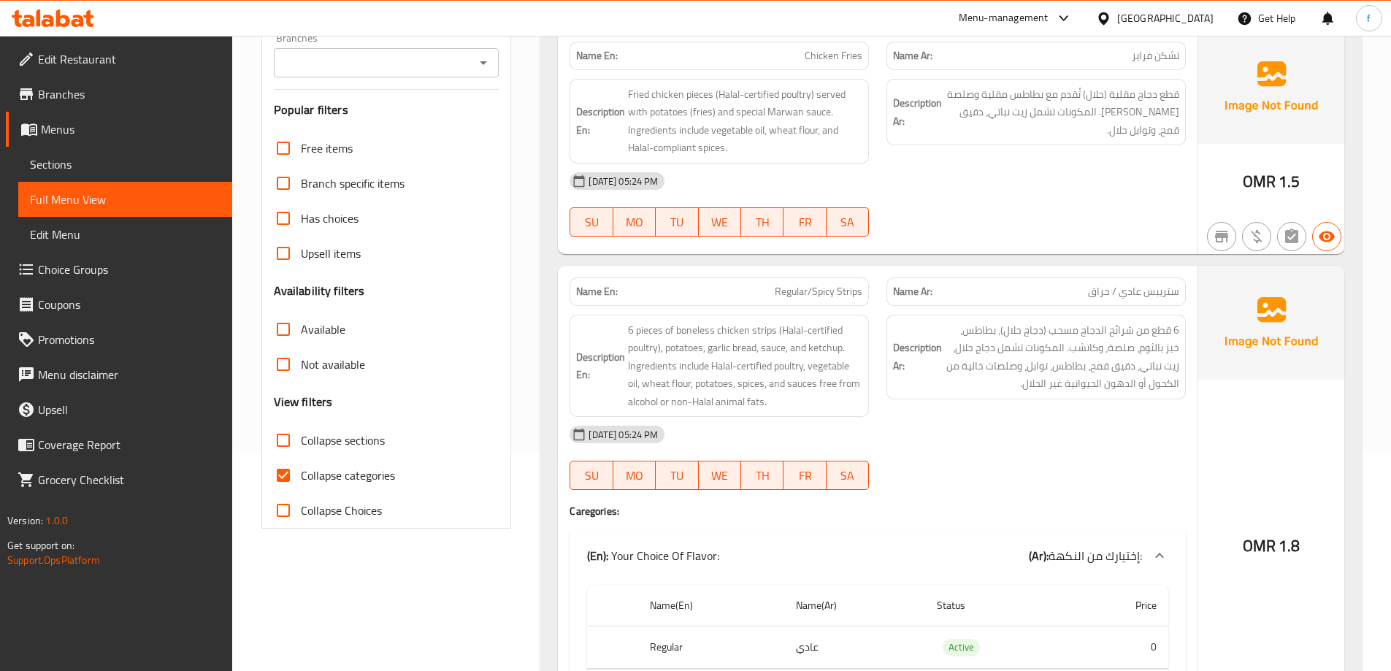
click at [285, 472] on input "Collapse categories" at bounding box center [283, 475] width 35 height 35
checkbox input "false"
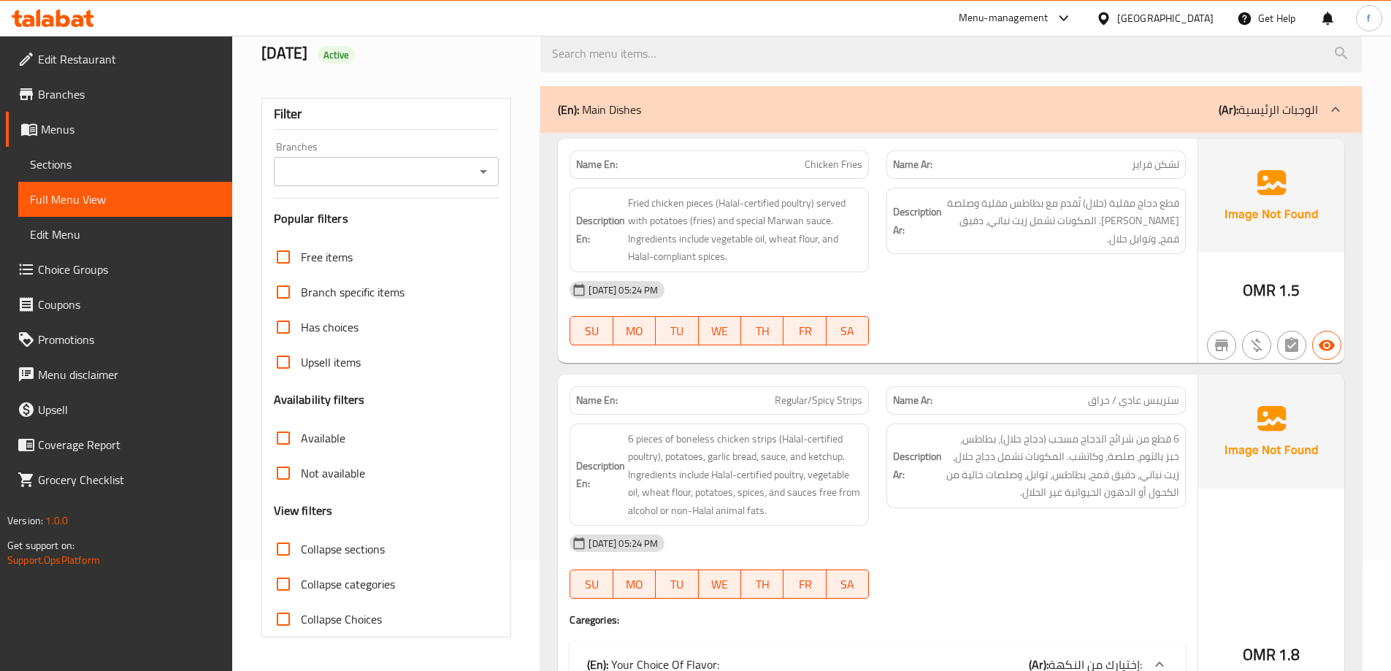
scroll to position [0, 0]
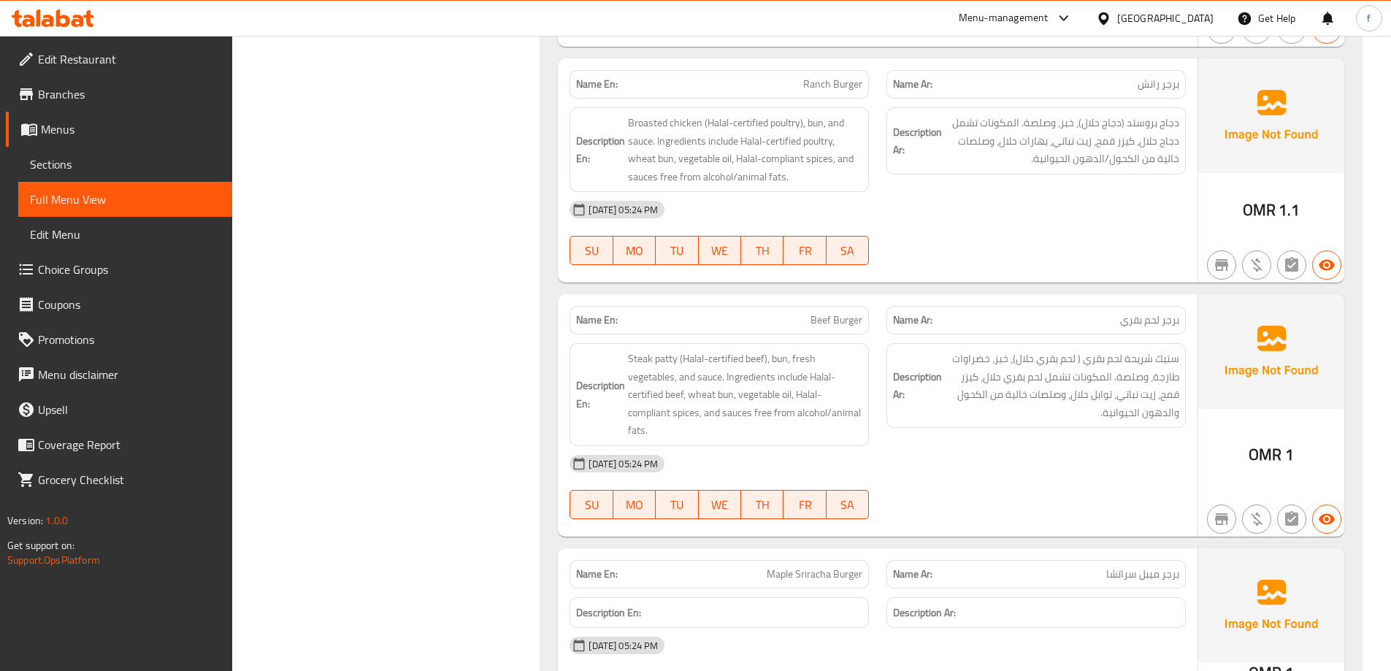
scroll to position [2920, 0]
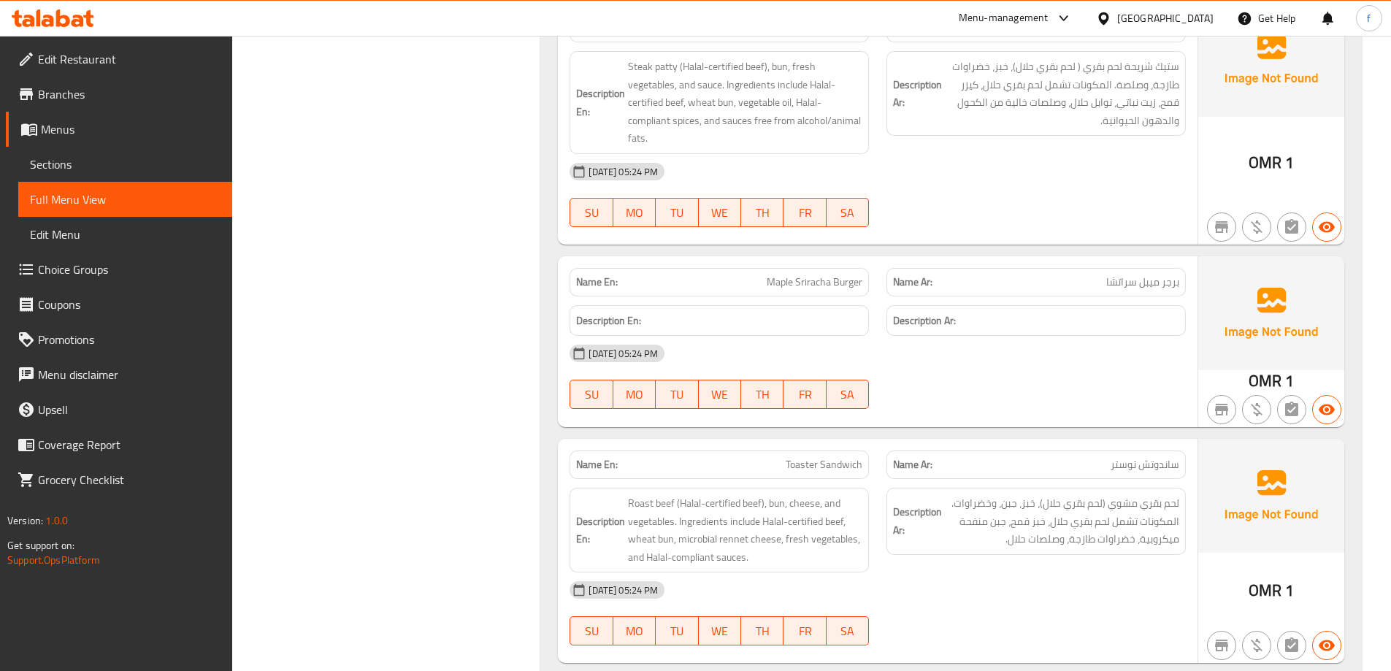
click at [101, 94] on span "Branches" at bounding box center [129, 94] width 183 height 18
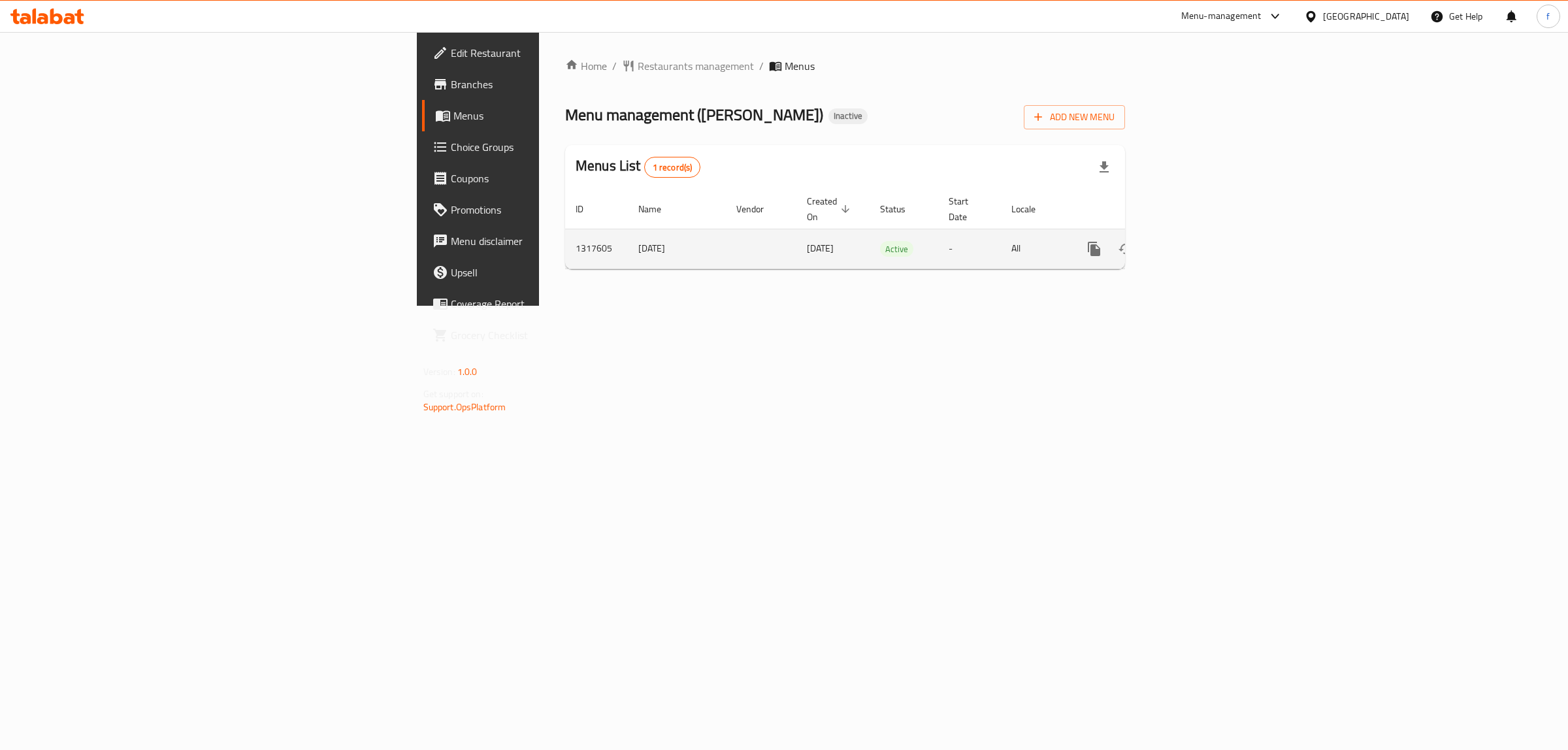
click at [1195, 243] on icon "enhanced table" at bounding box center [1188, 249] width 12 height 12
